Goal: Navigation & Orientation: Find specific page/section

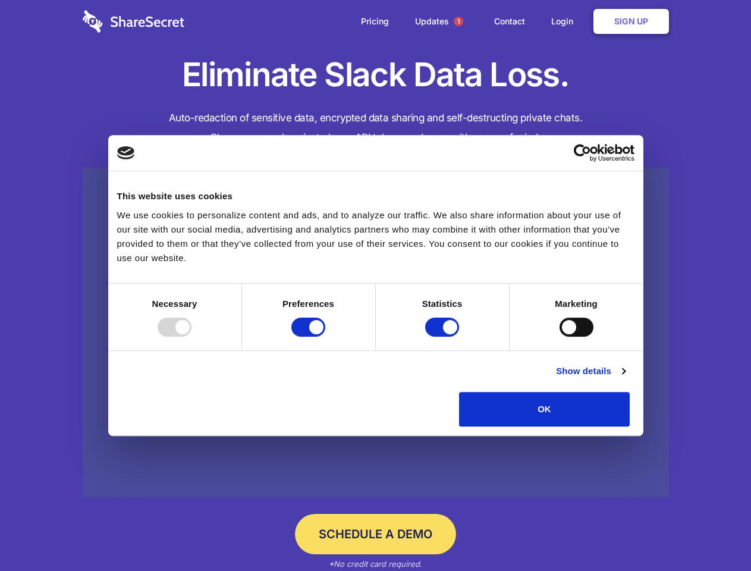
click at [192, 337] on div at bounding box center [175, 327] width 34 height 19
click at [325, 337] on input "Preferences" at bounding box center [308, 327] width 34 height 19
checkbox input "false"
click at [444, 337] on input "Statistics" at bounding box center [442, 327] width 34 height 19
checkbox input "false"
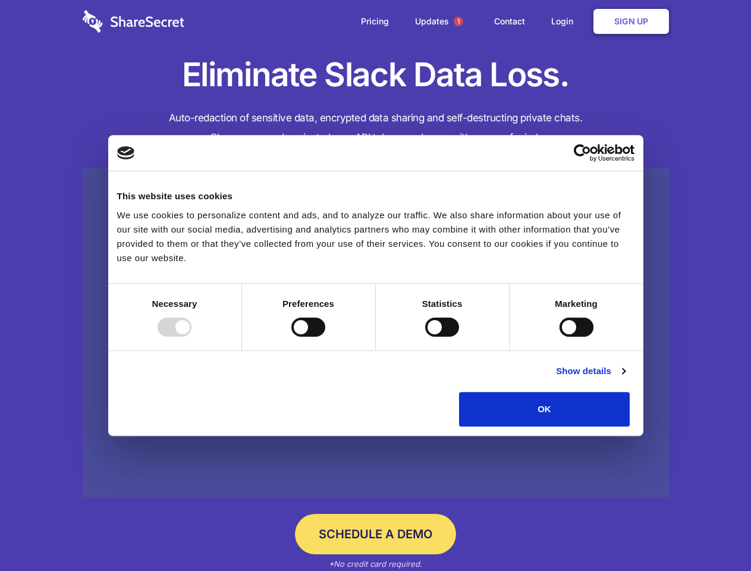
click at [560, 337] on input "Marketing" at bounding box center [577, 327] width 34 height 19
checkbox input "true"
click at [625, 378] on link "Show details" at bounding box center [590, 371] width 69 height 14
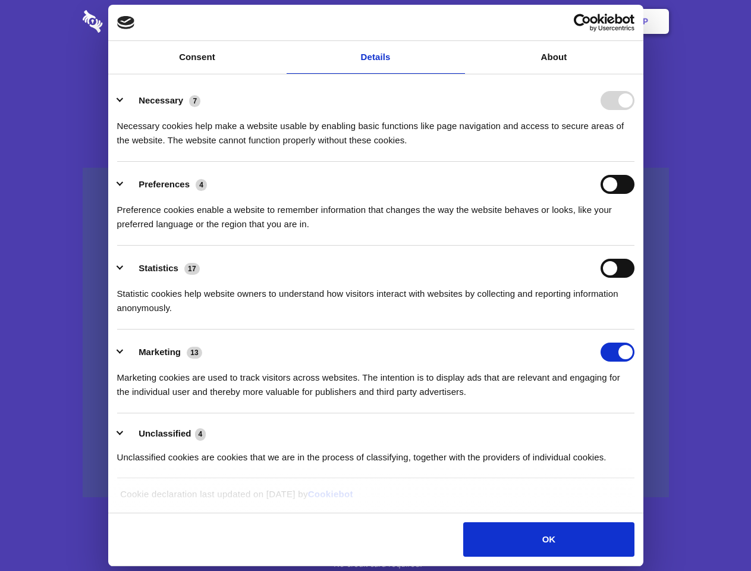
click at [635, 231] on div "Preferences 4 Preference cookies enable a website to remember information that …" at bounding box center [375, 203] width 517 height 57
click at [458, 21] on span "1" at bounding box center [459, 22] width 10 height 10
